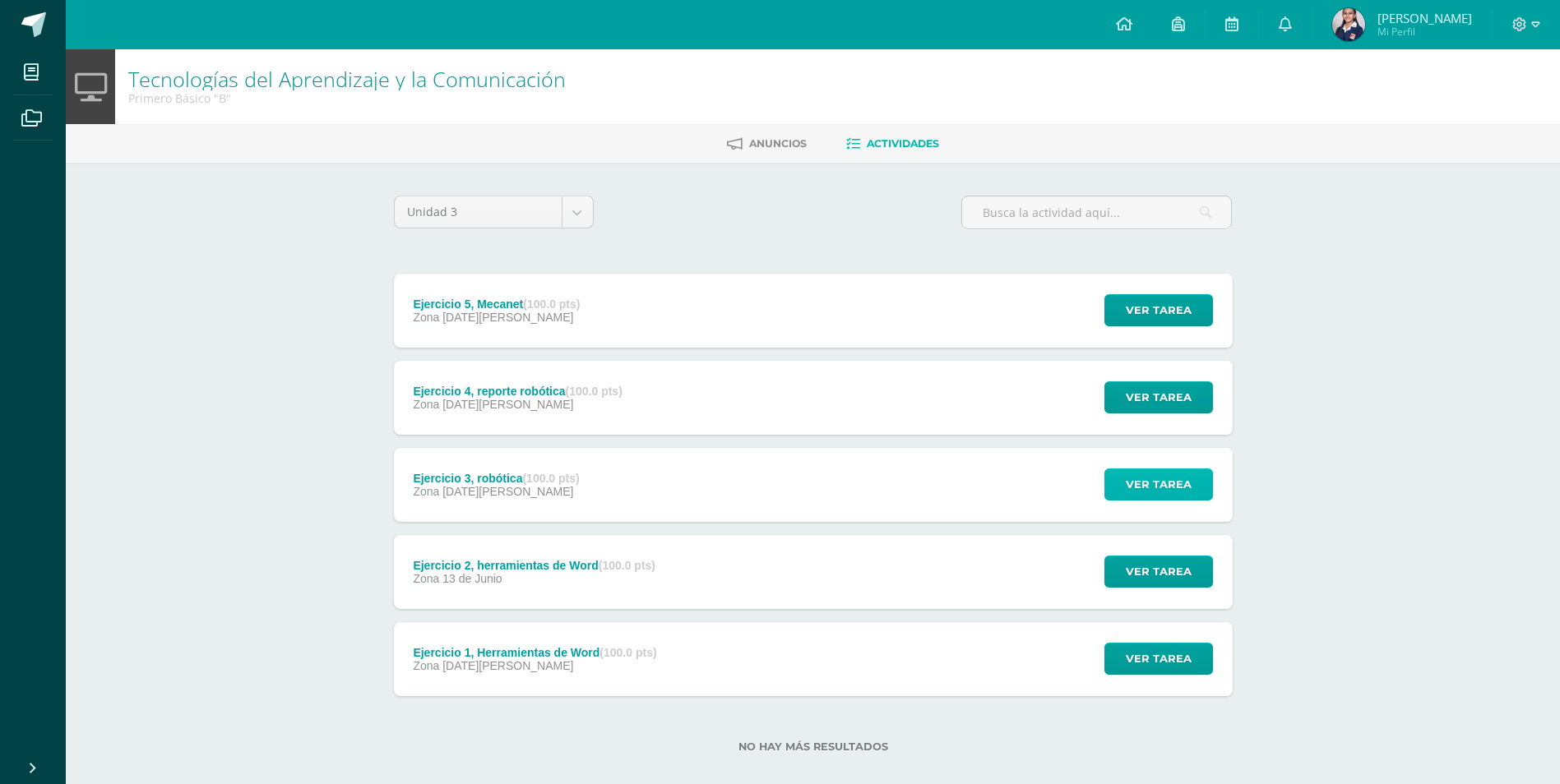
click at [1145, 478] on span "Ver tarea" at bounding box center [1158, 484] width 66 height 30
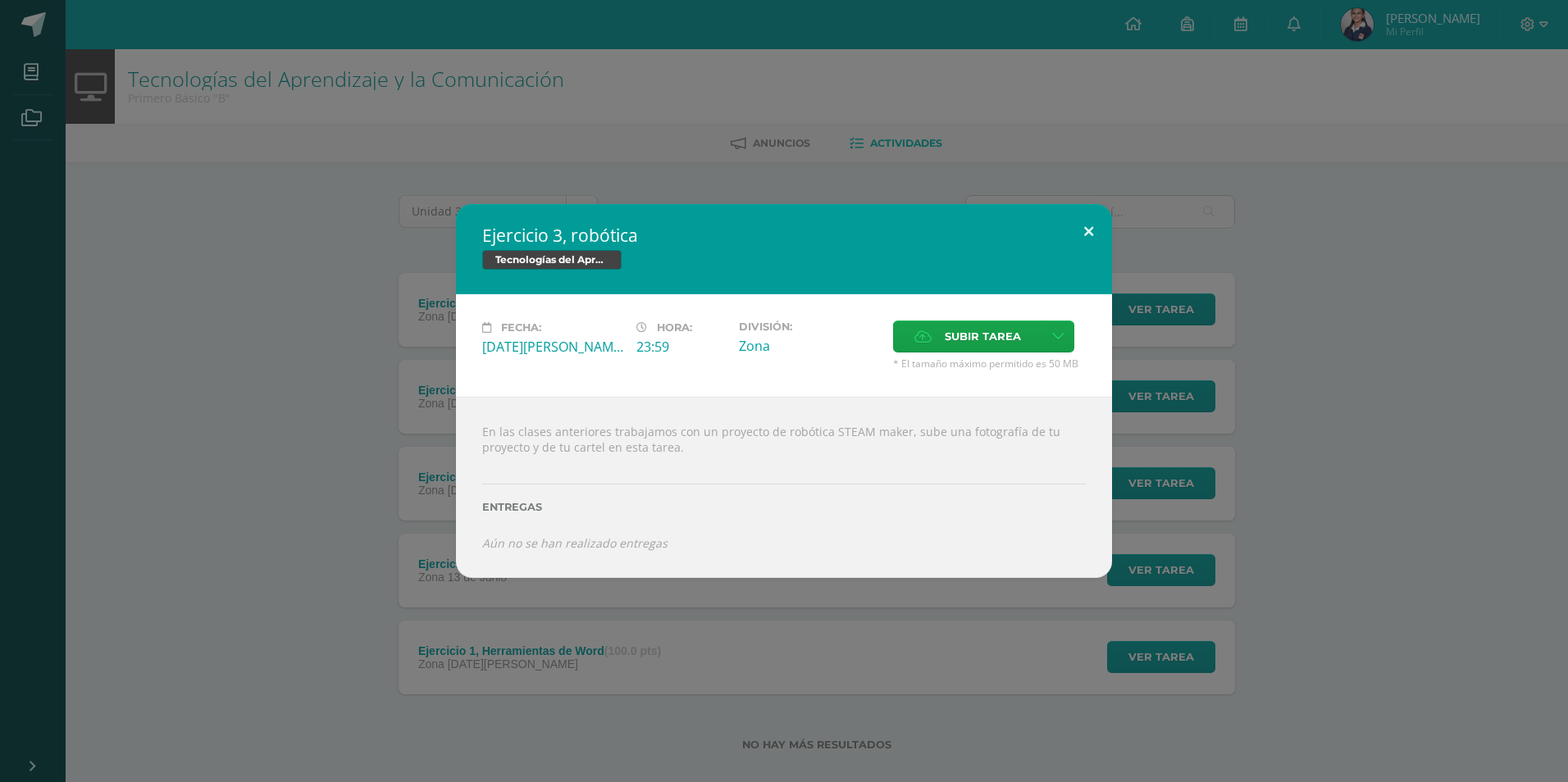
click at [1091, 233] on button at bounding box center [1088, 232] width 47 height 55
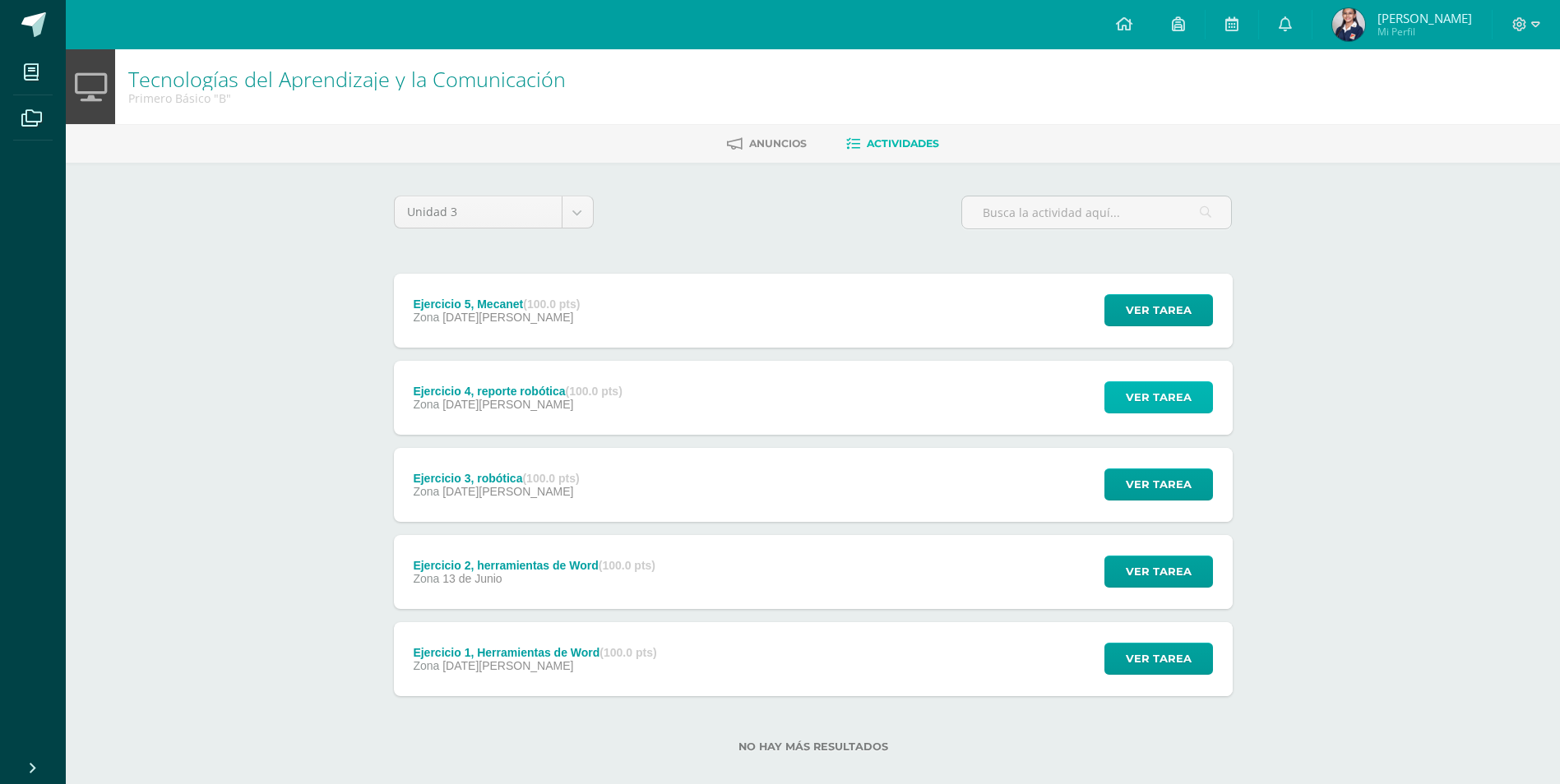
click at [1168, 391] on span "Ver tarea" at bounding box center [1158, 397] width 66 height 30
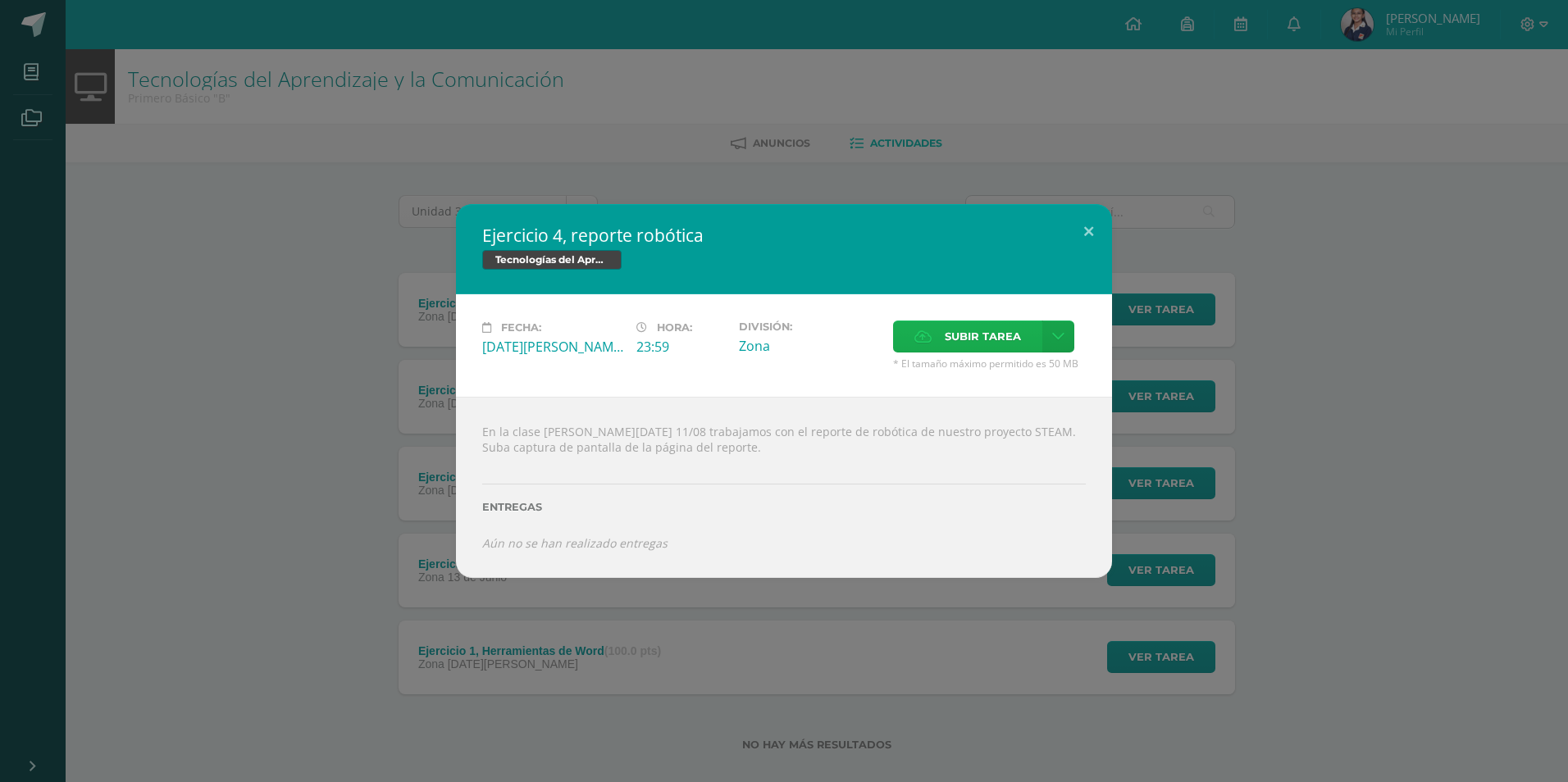
click at [944, 330] on span "Subir tarea" at bounding box center [982, 336] width 76 height 30
click at [0, 0] on input "Subir tarea" at bounding box center [0, 0] width 0 height 0
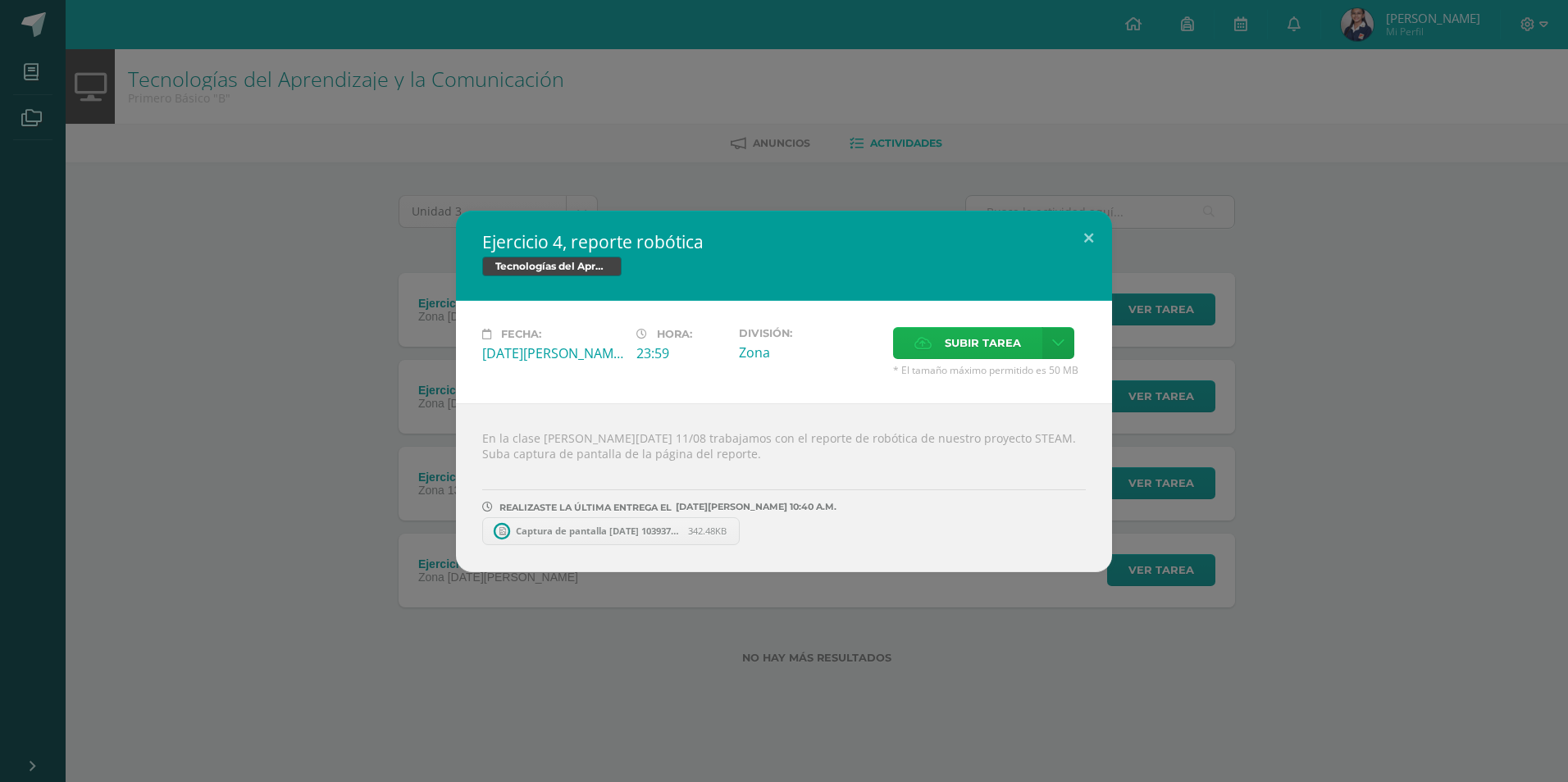
click at [919, 331] on label "Subir tarea" at bounding box center [967, 344] width 149 height 32
click at [0, 0] on input "Subir tarea" at bounding box center [0, 0] width 0 height 0
click at [1069, 236] on button at bounding box center [1088, 238] width 47 height 55
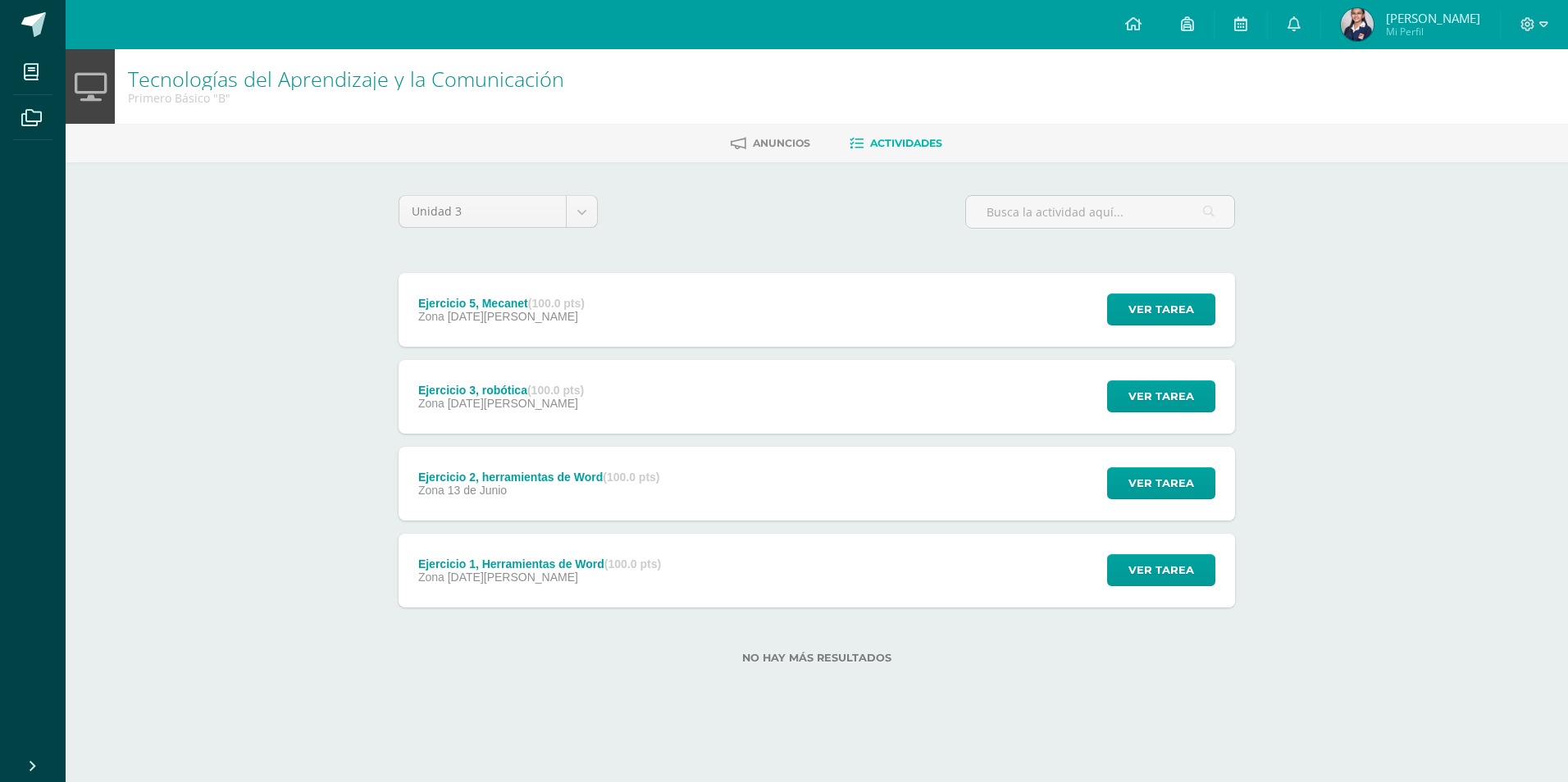
click at [1146, 337] on div "Ver tarea" at bounding box center [1158, 310] width 152 height 73
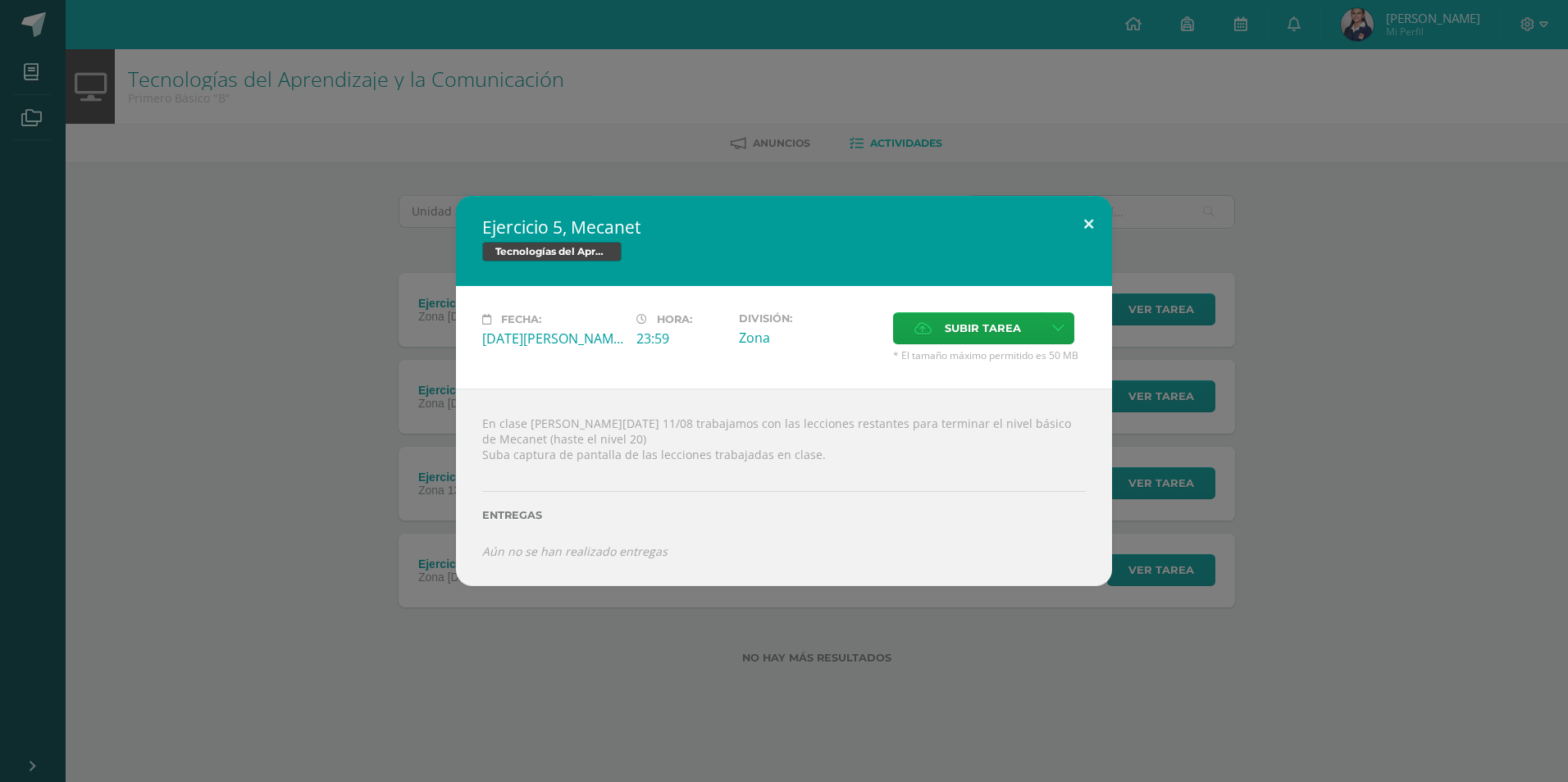
click at [1100, 225] on button at bounding box center [1088, 224] width 47 height 55
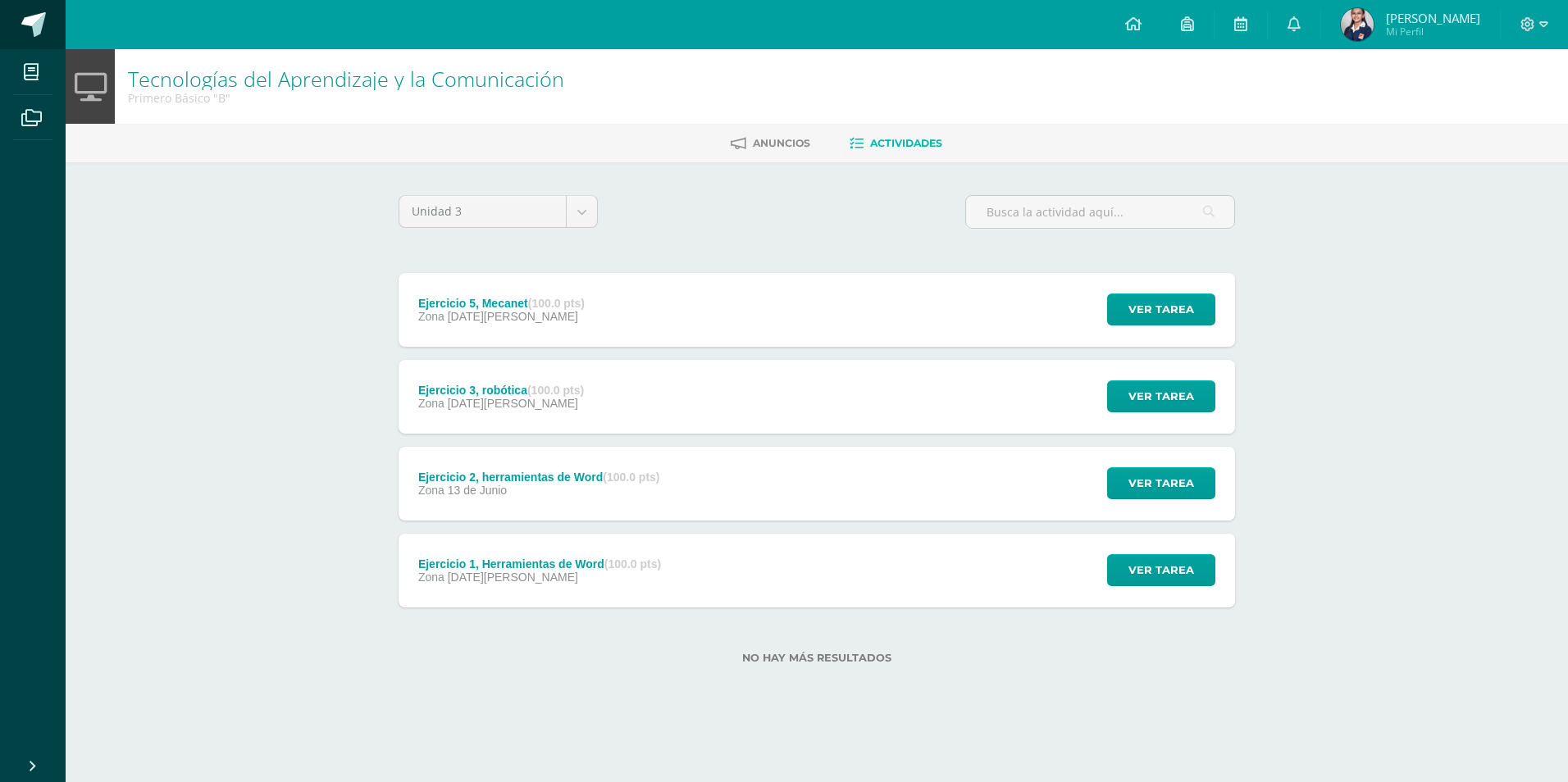
click at [32, 17] on span at bounding box center [33, 24] width 24 height 24
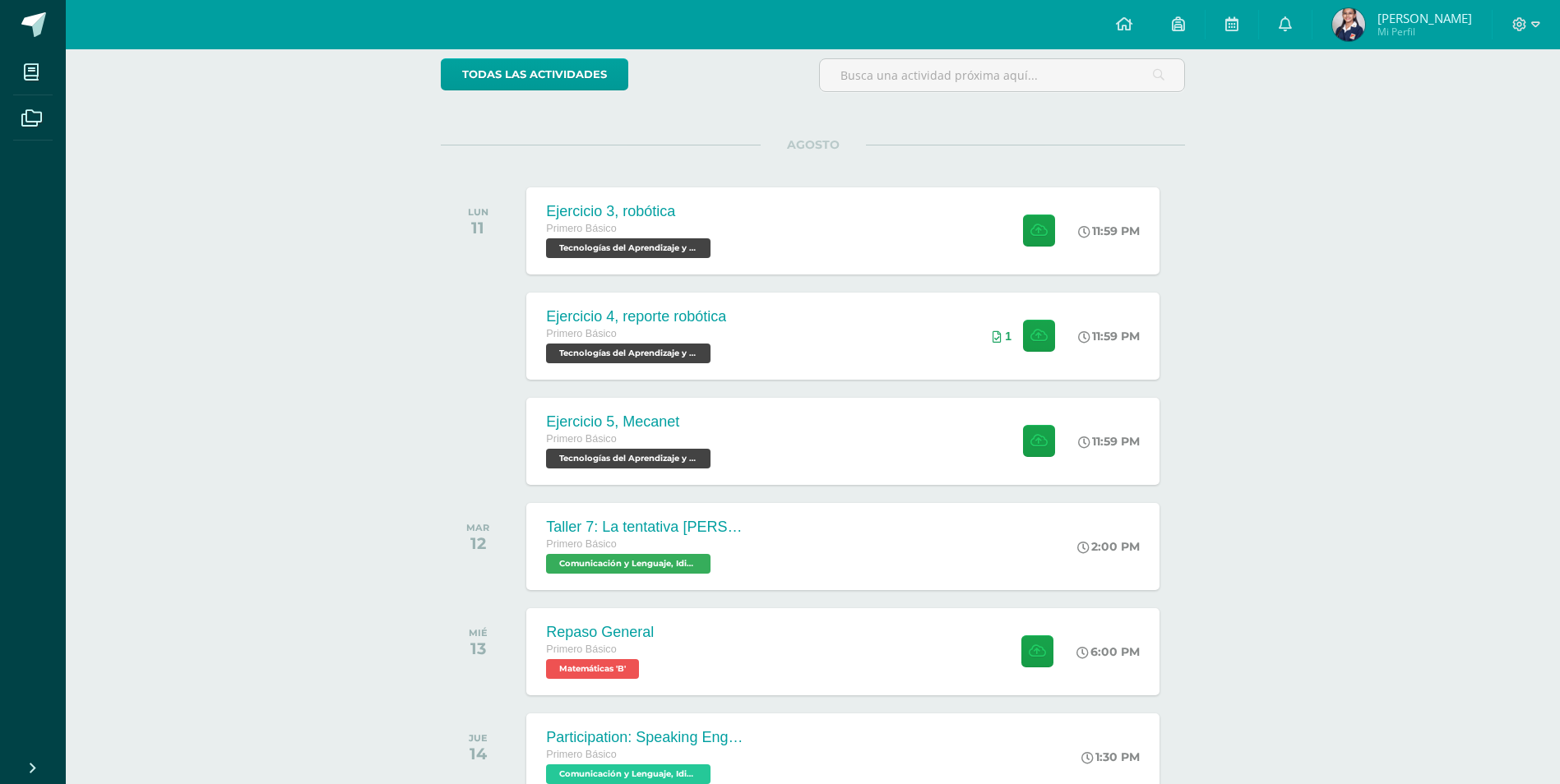
scroll to position [129, 0]
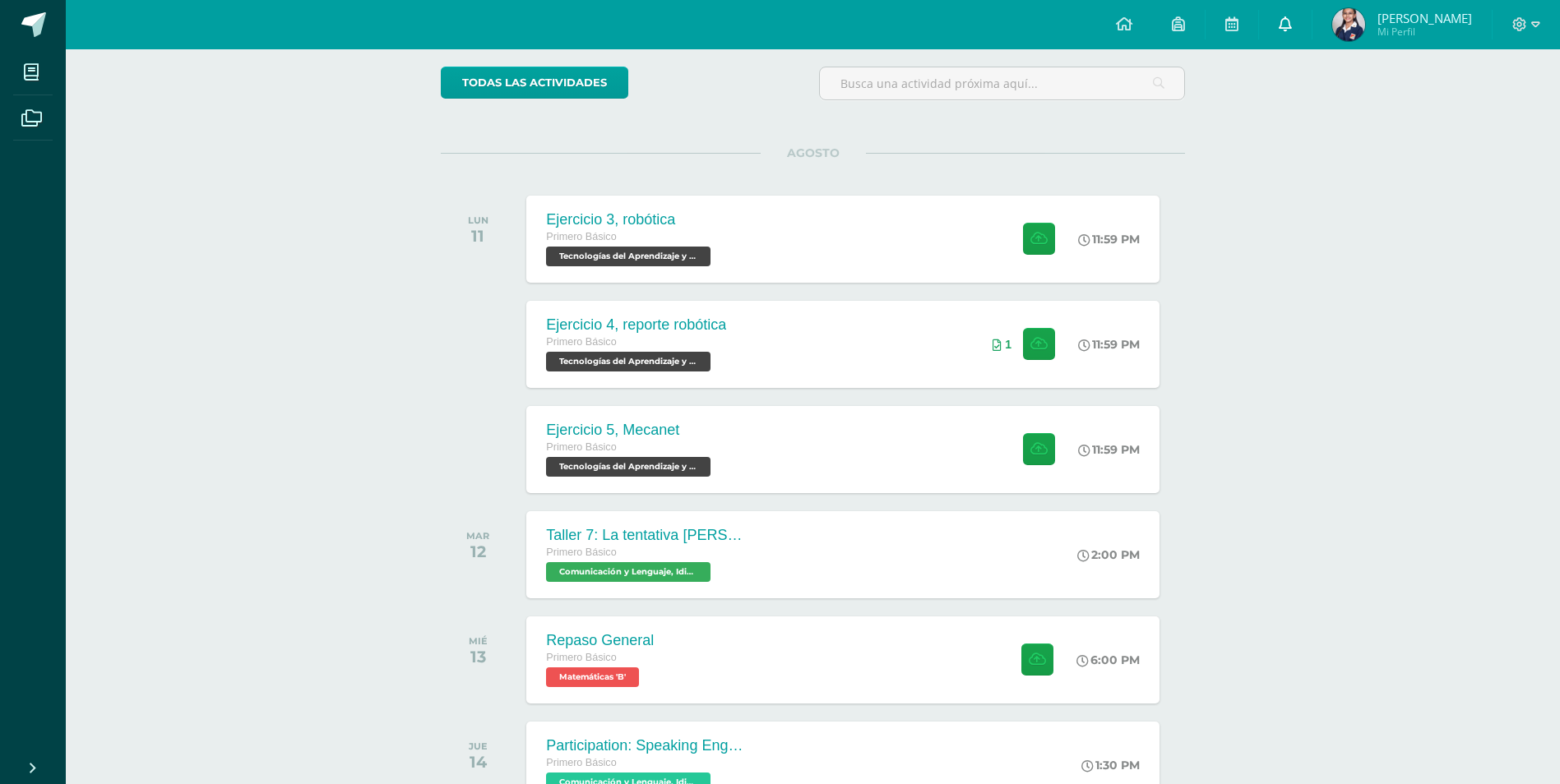
click at [1311, 40] on link at bounding box center [1285, 24] width 53 height 49
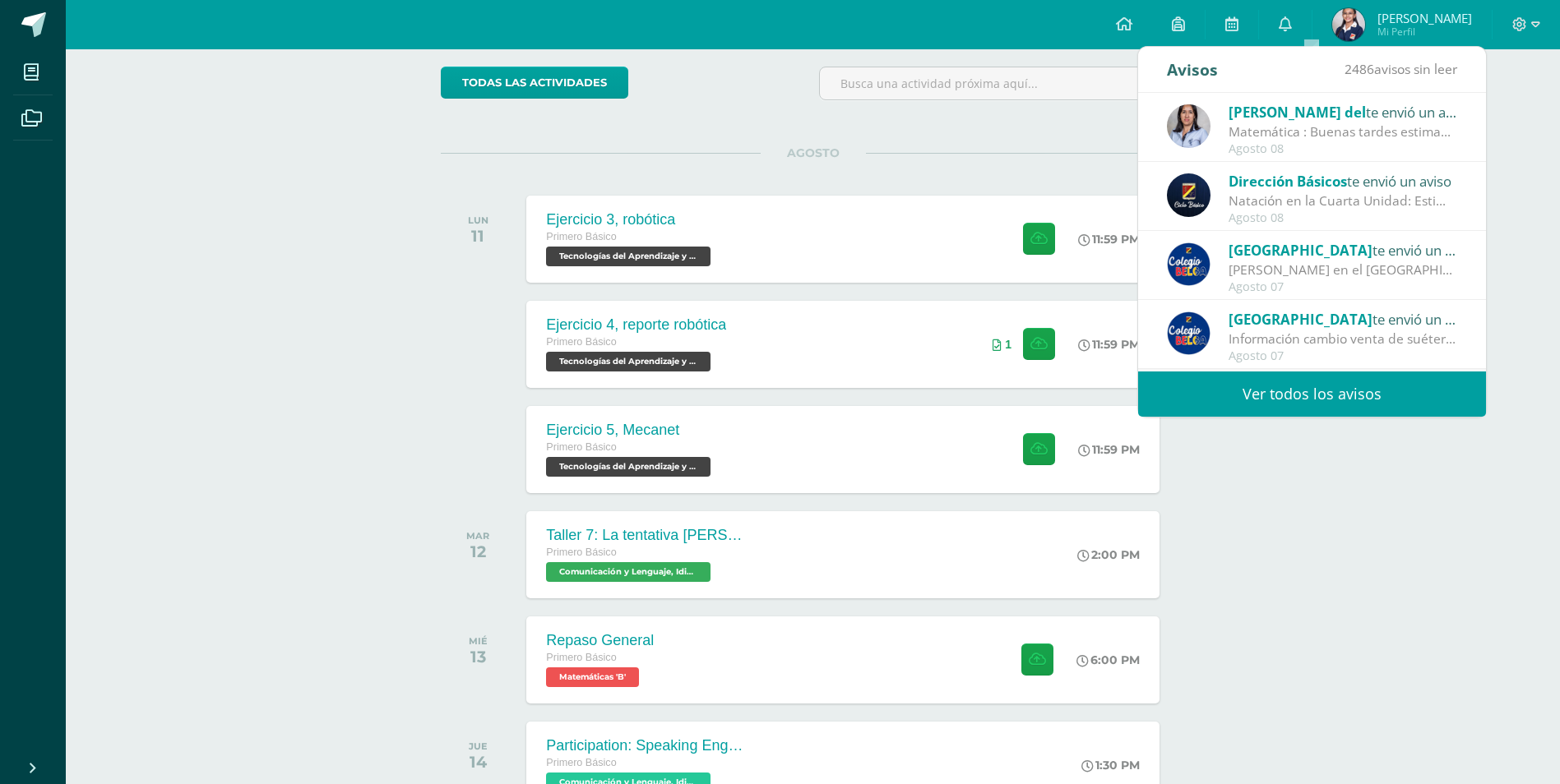
click at [1387, 143] on div "Agosto 08" at bounding box center [1343, 150] width 229 height 14
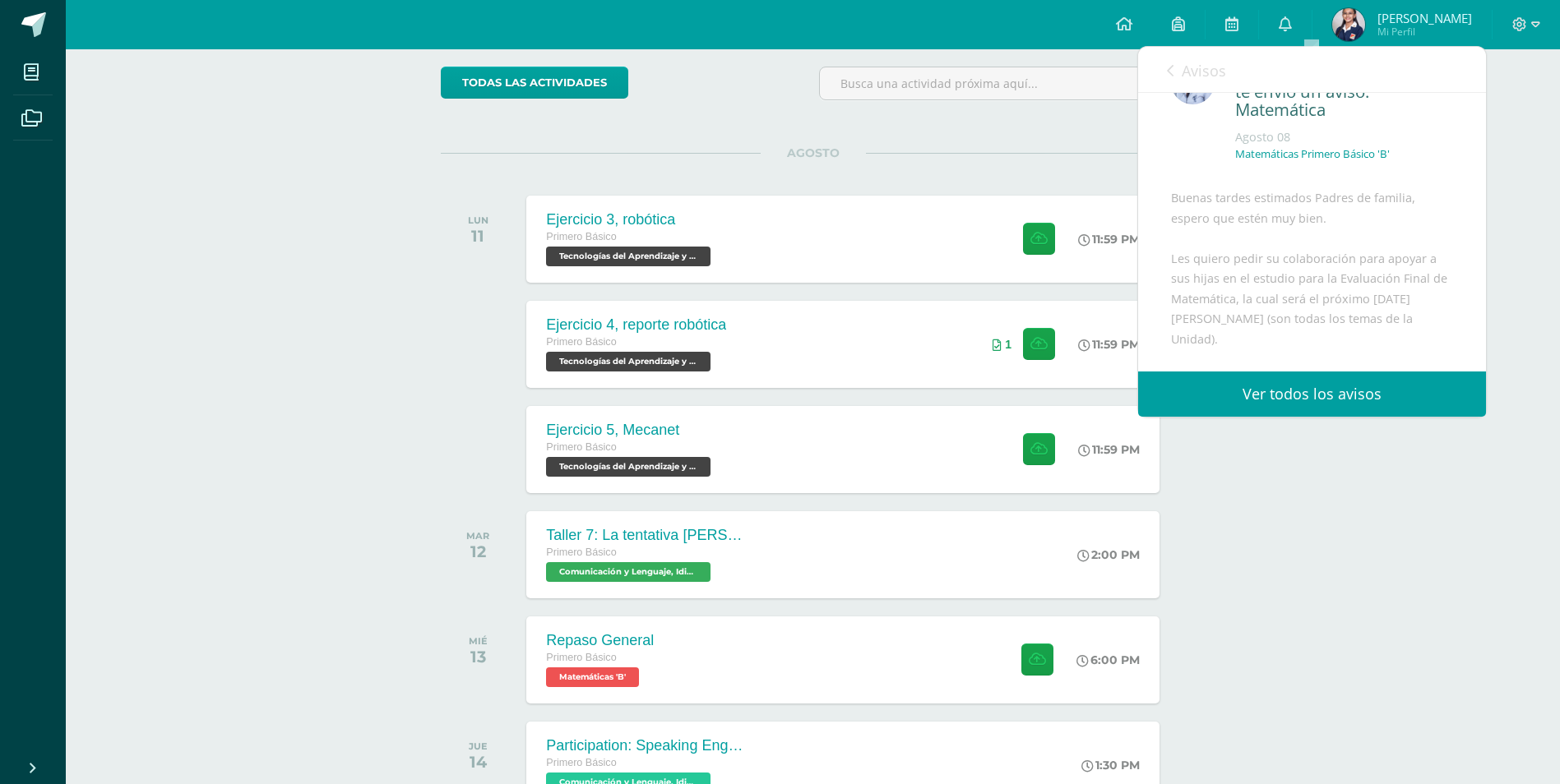
scroll to position [83, 0]
click at [1185, 80] on link "Avisos" at bounding box center [1196, 70] width 59 height 47
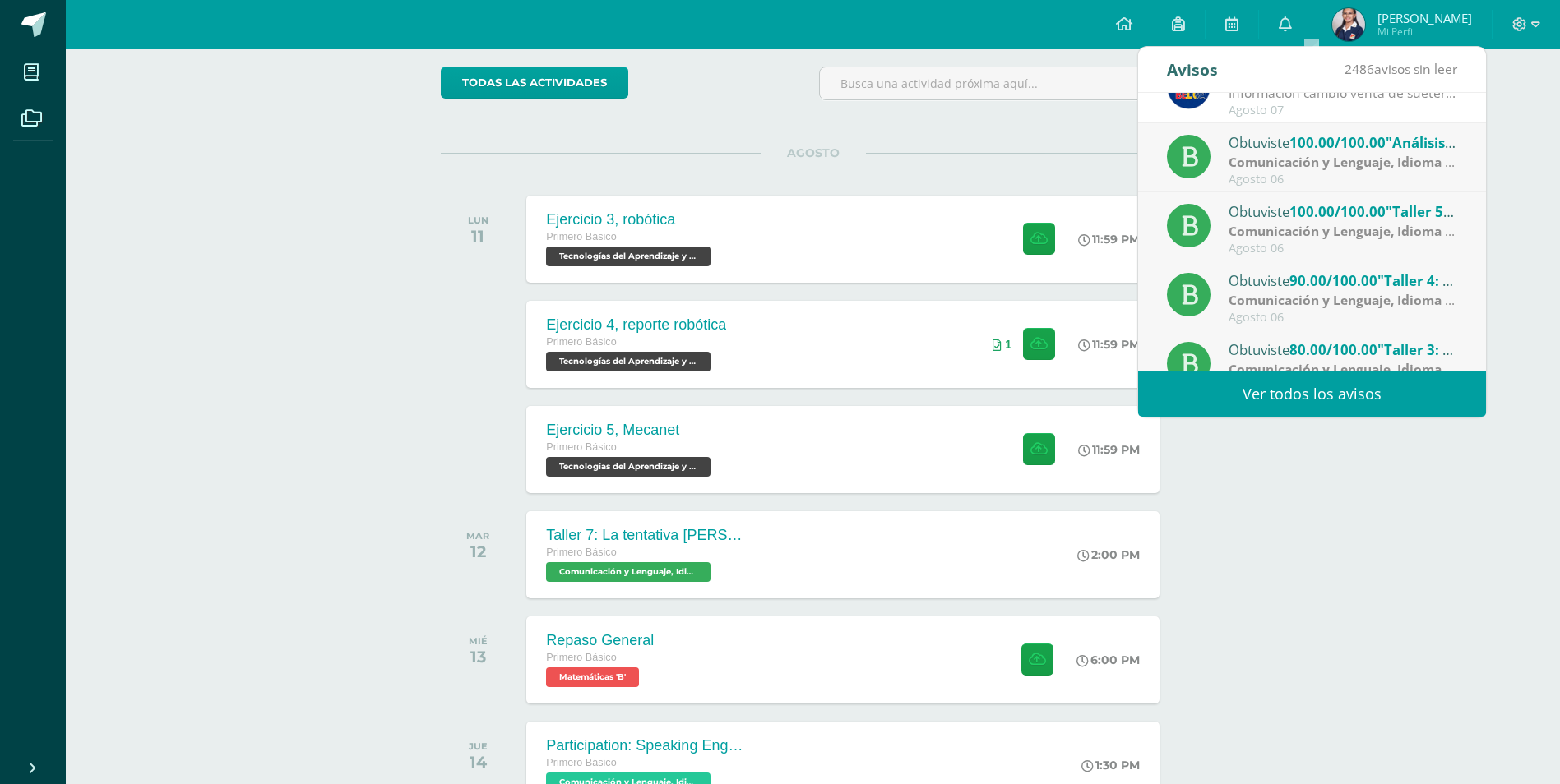
scroll to position [247, 0]
click at [1407, 292] on strong "Comunicación y Lenguaje, Idioma Español" at bounding box center [1362, 299] width 267 height 18
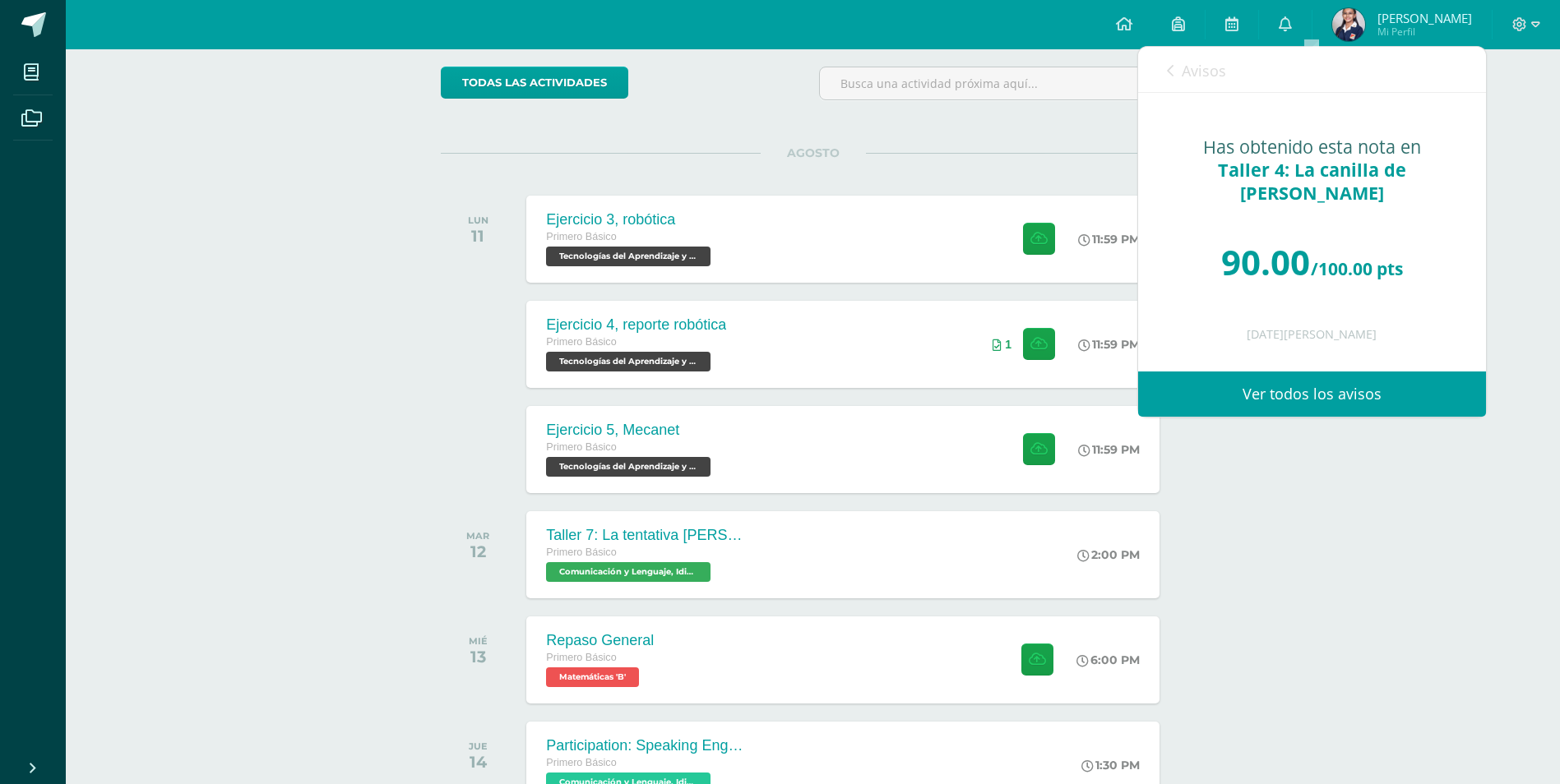
scroll to position [0, 0]
click at [1173, 74] on link "Avisos" at bounding box center [1196, 70] width 59 height 47
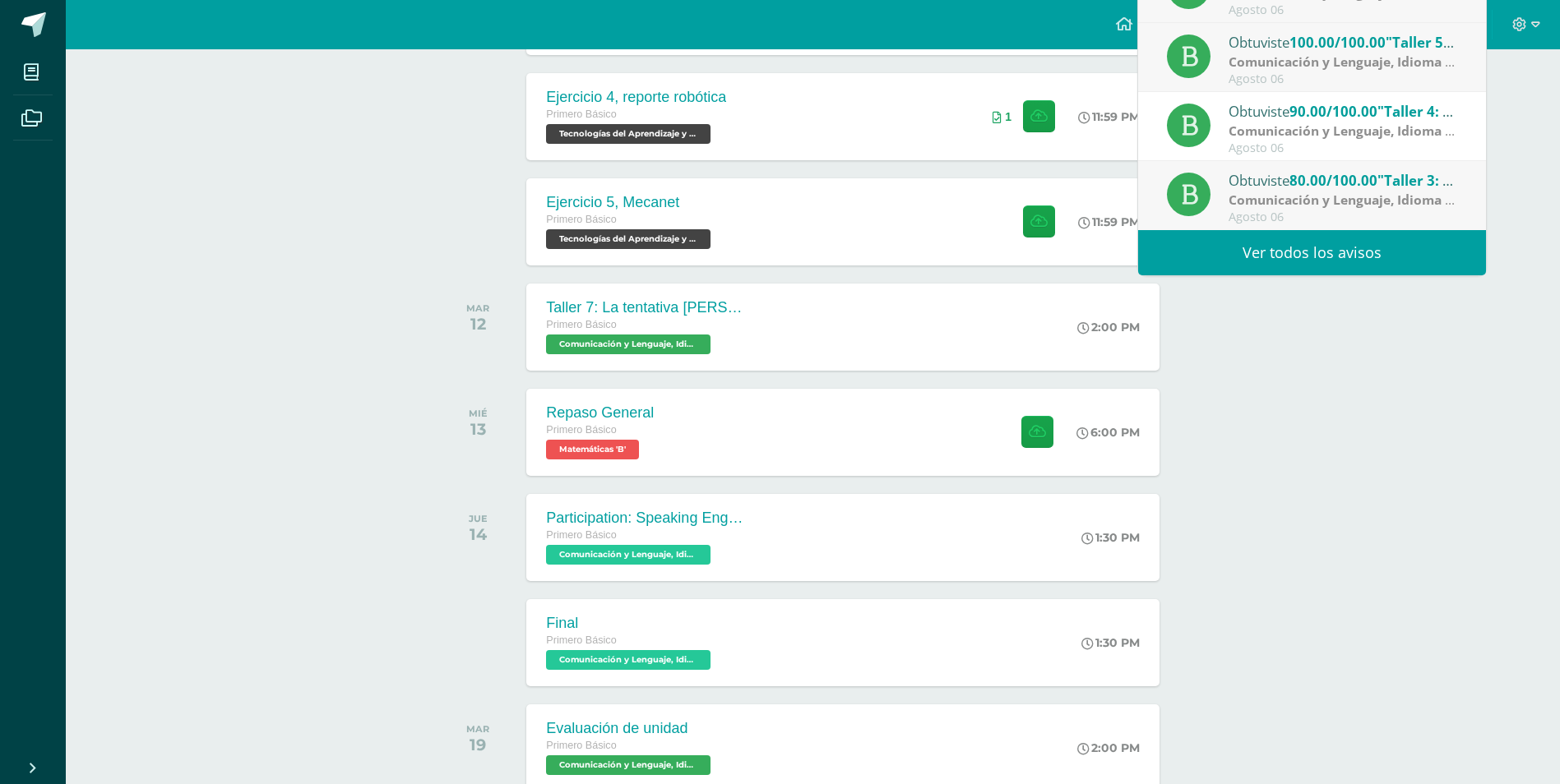
scroll to position [376, 0]
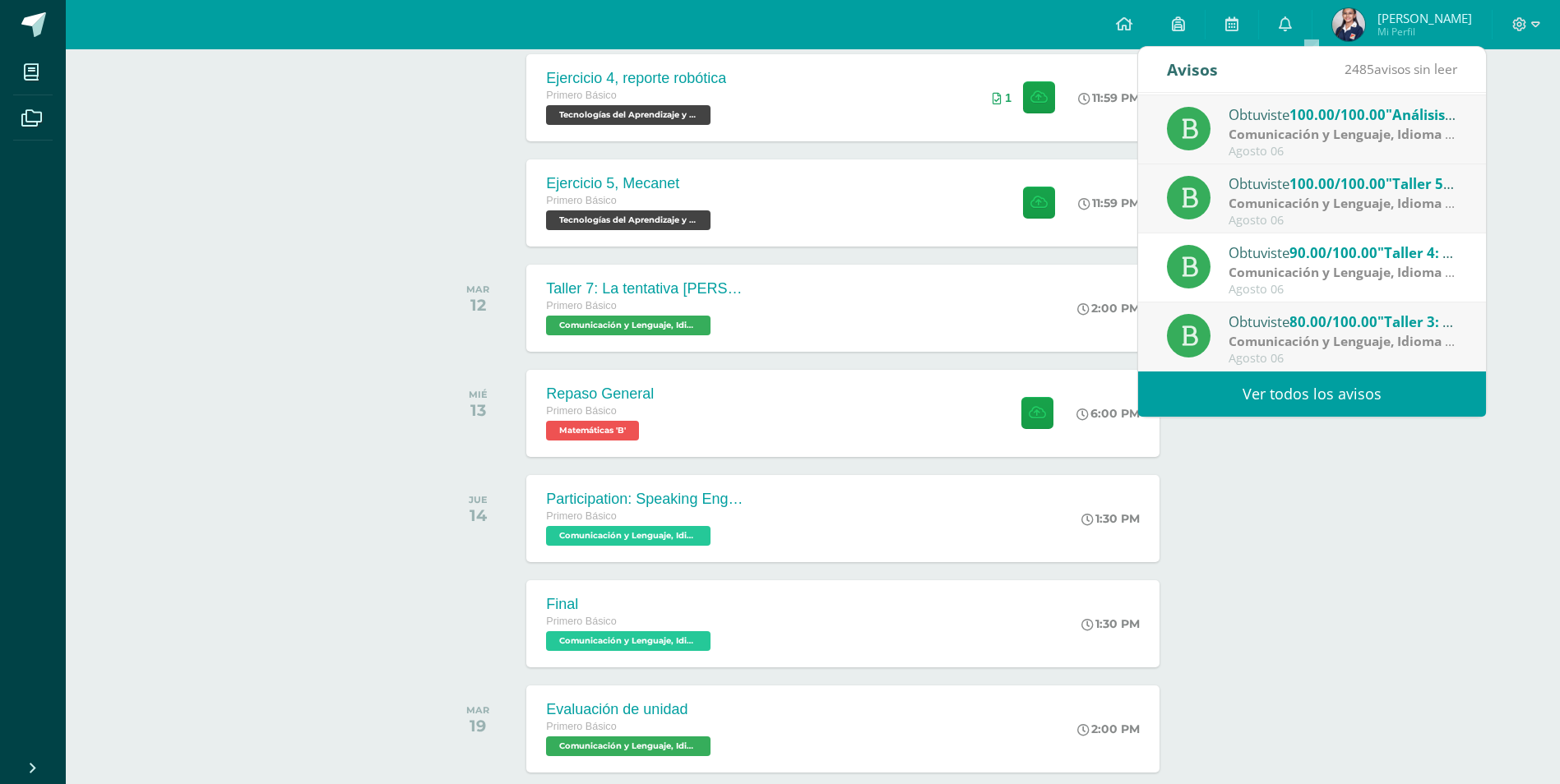
click at [1310, 393] on link "Ver todos los avisos" at bounding box center [1312, 394] width 348 height 45
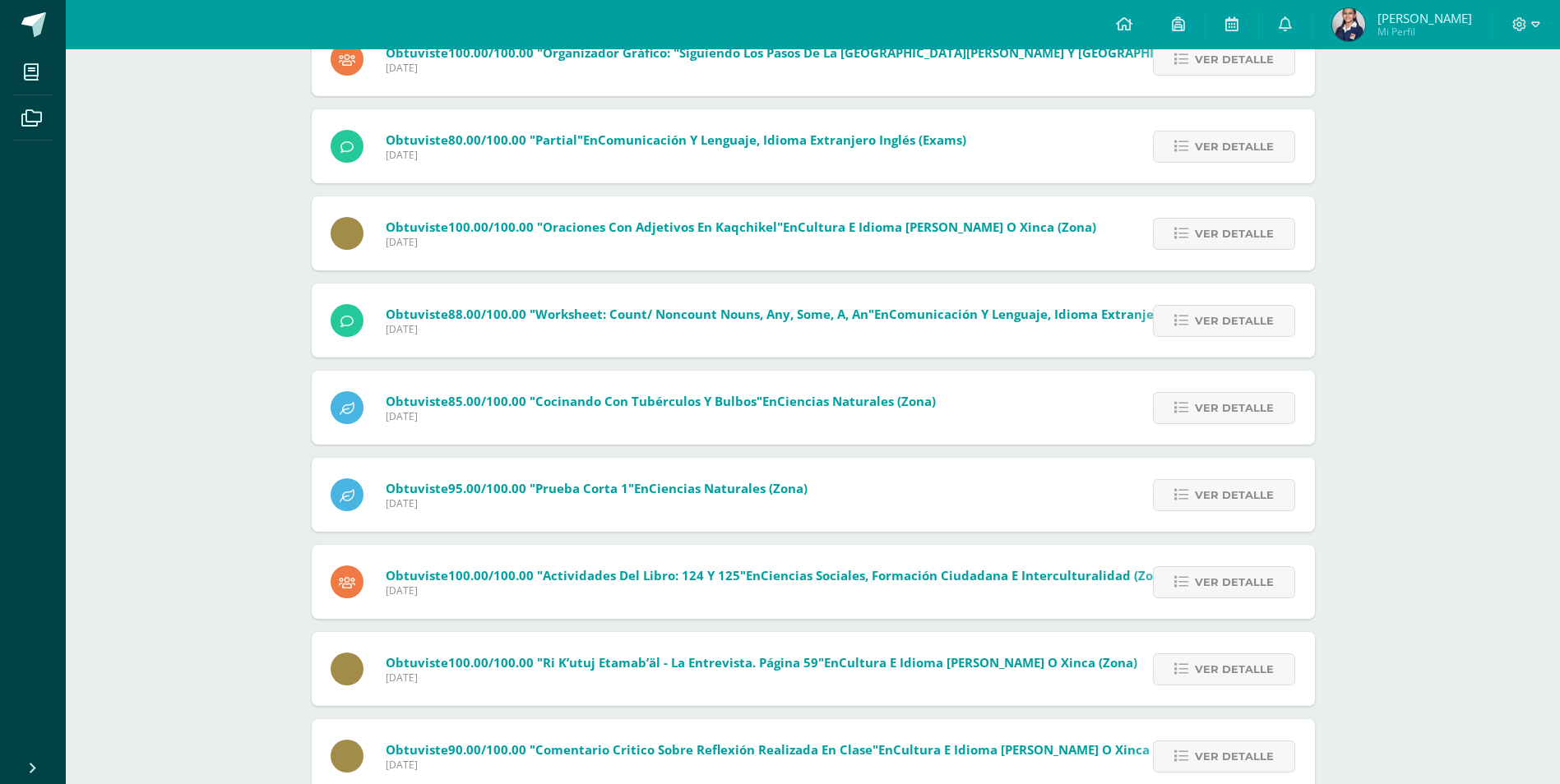
scroll to position [1885, 0]
click at [1365, 30] on img at bounding box center [1348, 24] width 33 height 33
click at [1365, 15] on img at bounding box center [1348, 24] width 33 height 33
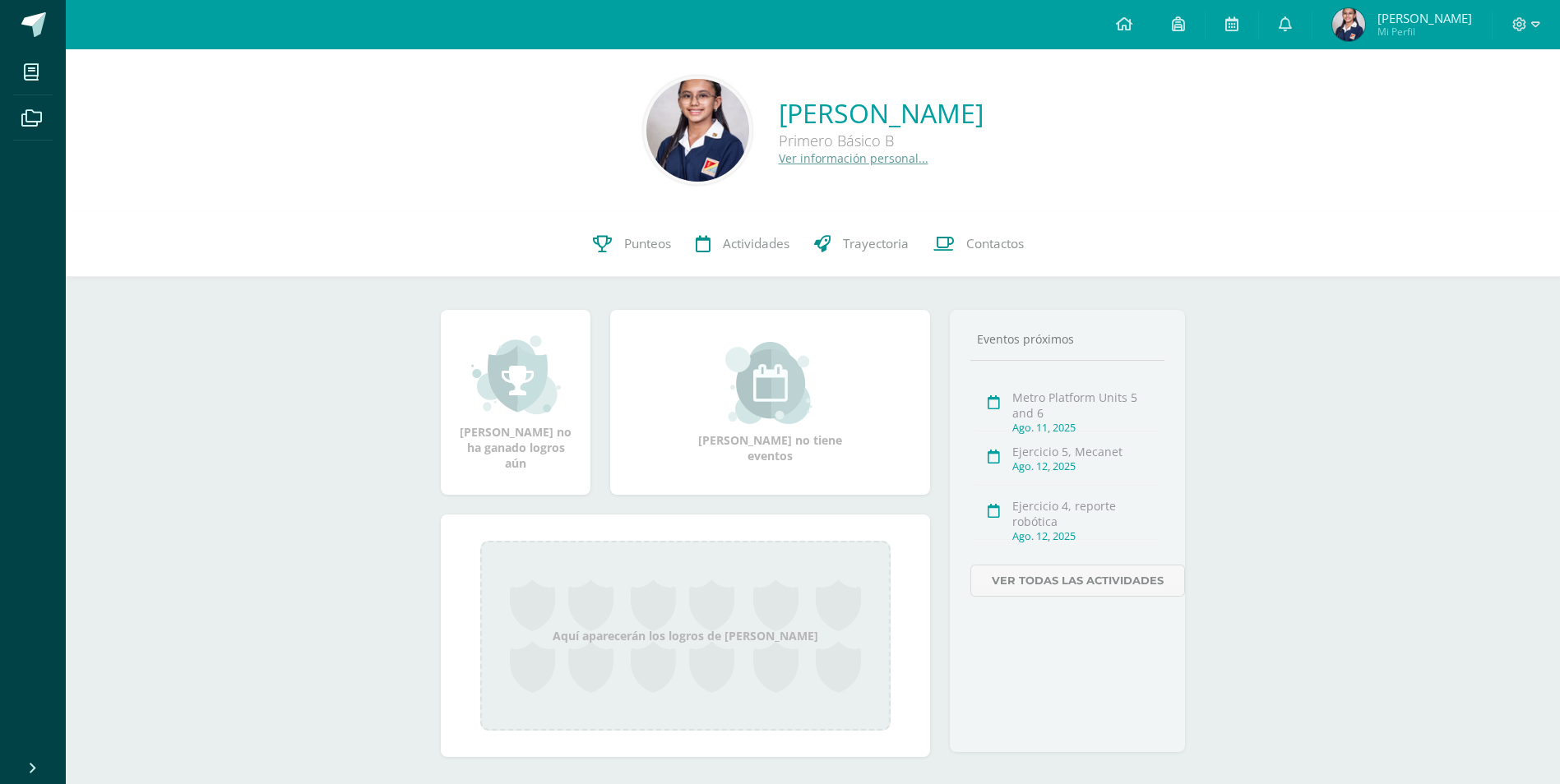
click at [1365, 27] on img at bounding box center [1348, 24] width 33 height 33
click at [779, 162] on link "Ver información personal..." at bounding box center [854, 158] width 150 height 15
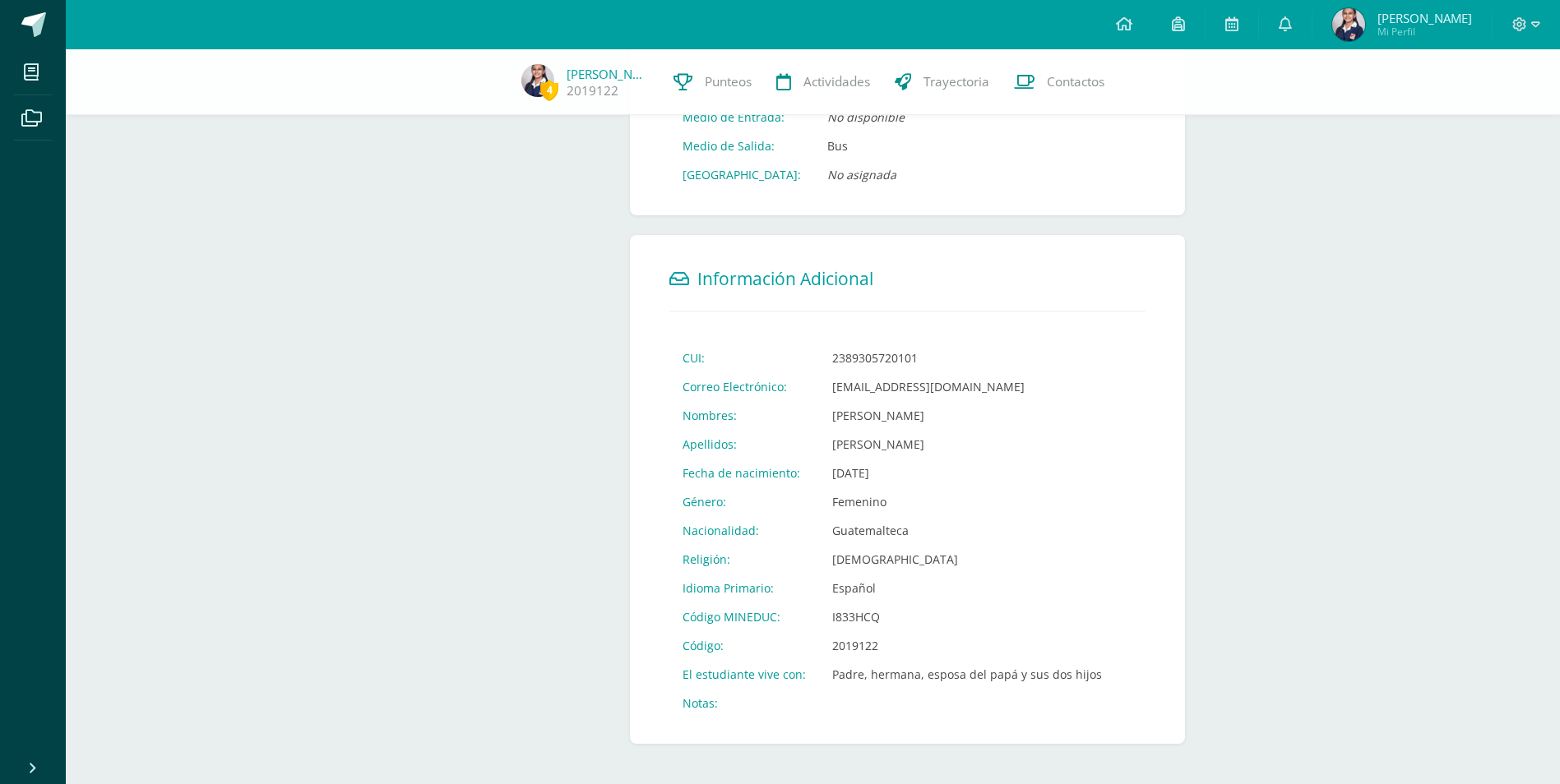
scroll to position [400, 0]
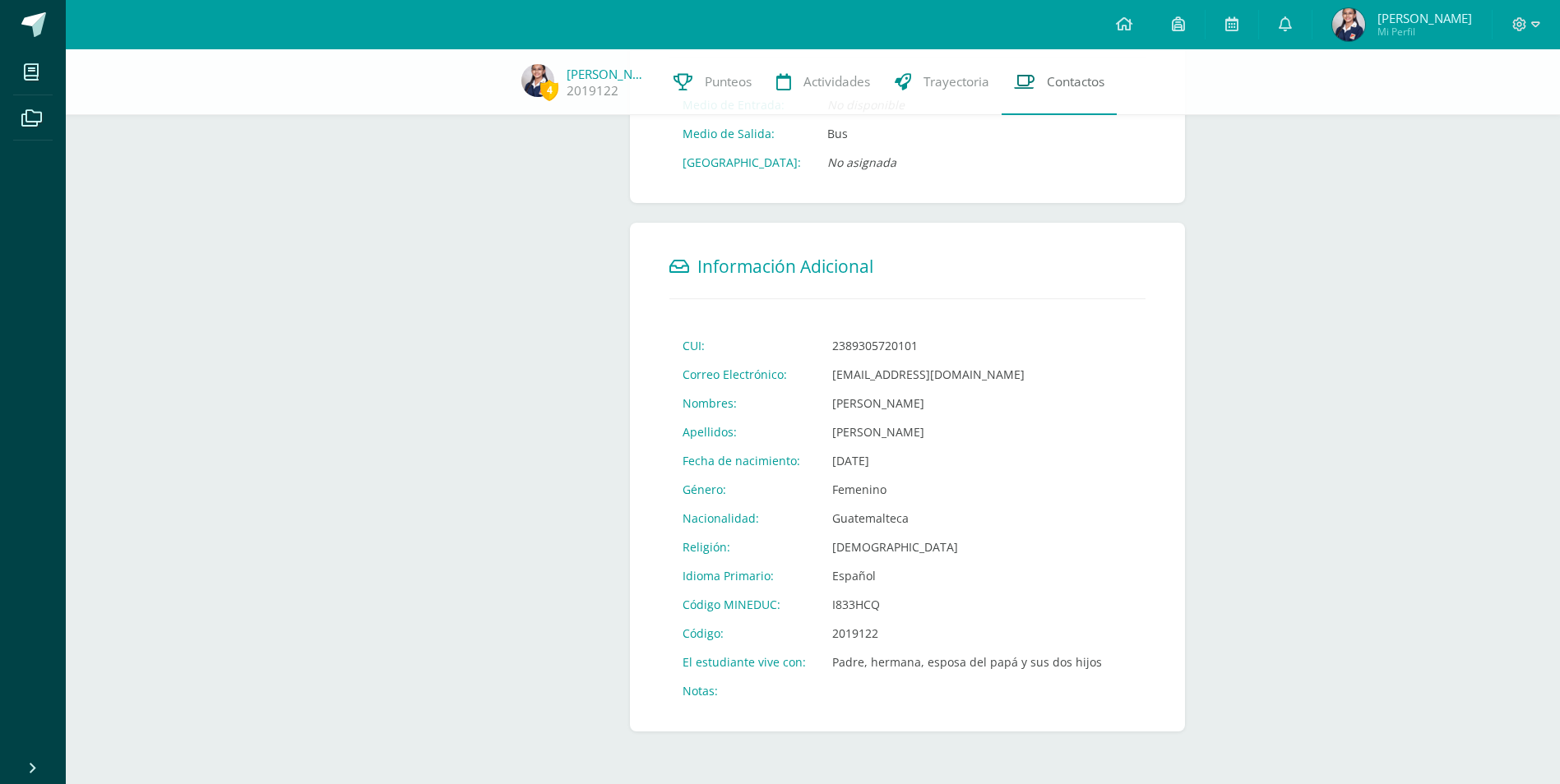
click at [1047, 74] on span "Contactos" at bounding box center [1075, 82] width 57 height 17
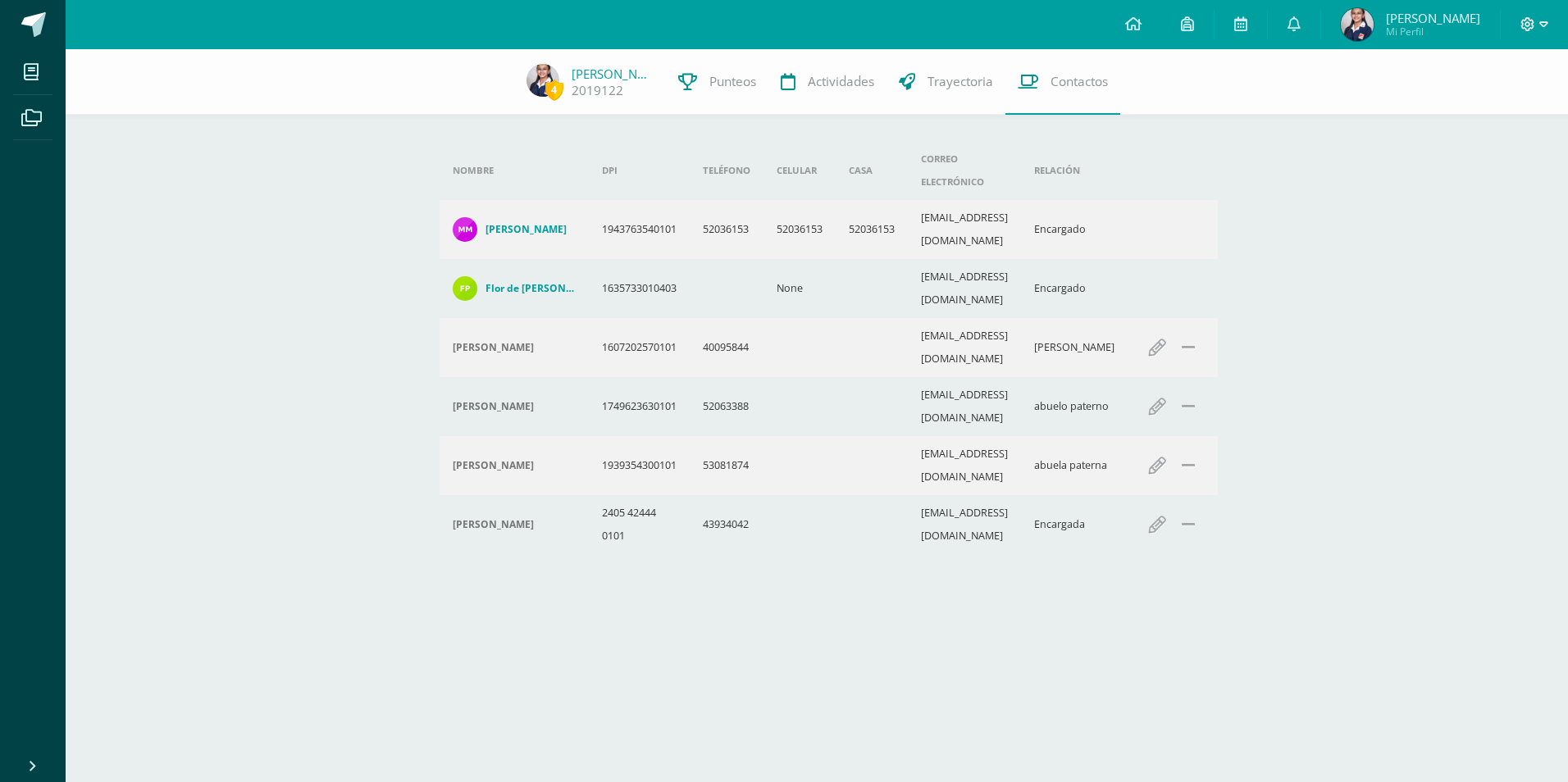
click at [1524, 22] on icon at bounding box center [1528, 24] width 14 height 14
click at [1513, 110] on span "Cerrar sesión" at bounding box center [1491, 111] width 73 height 15
